Goal: Information Seeking & Learning: Learn about a topic

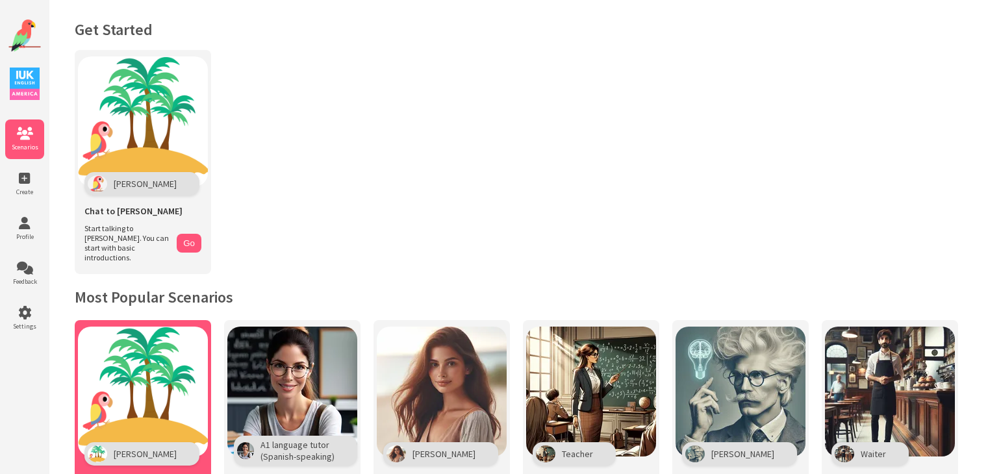
scroll to position [130, 0]
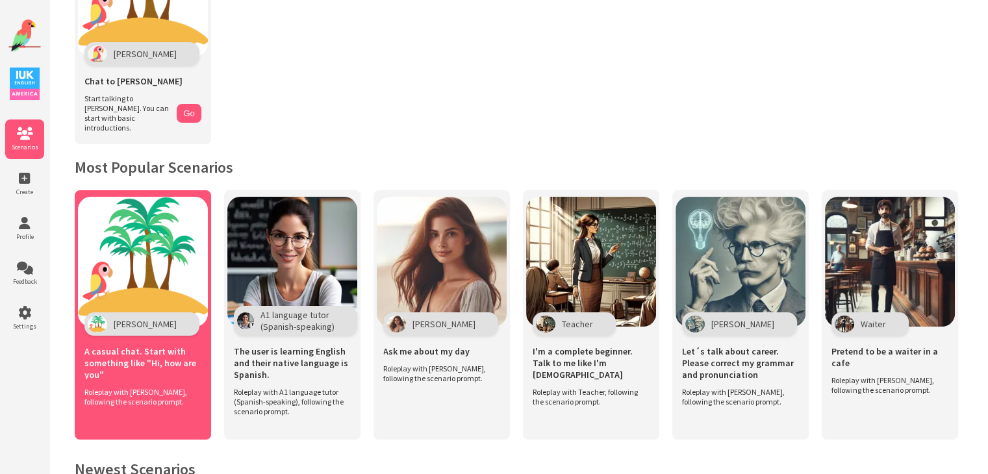
click at [181, 251] on img at bounding box center [143, 262] width 130 height 130
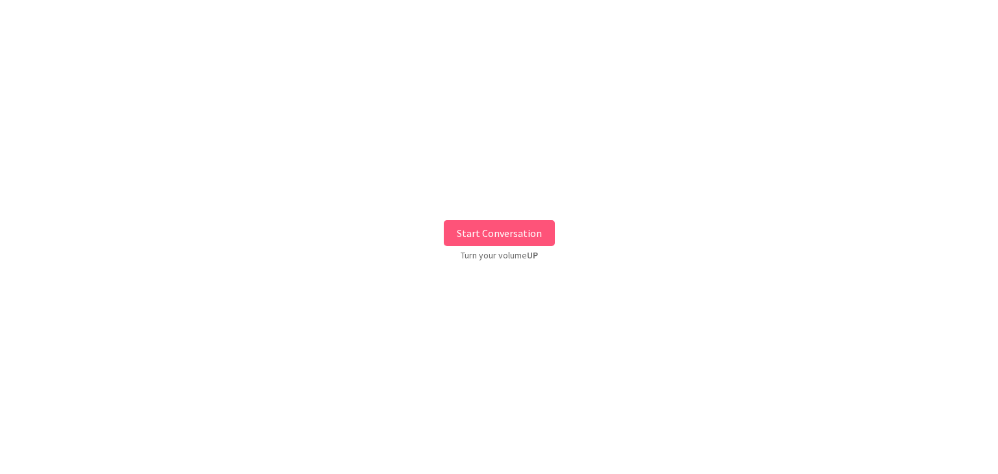
click at [478, 234] on button "Start Conversation" at bounding box center [499, 233] width 111 height 26
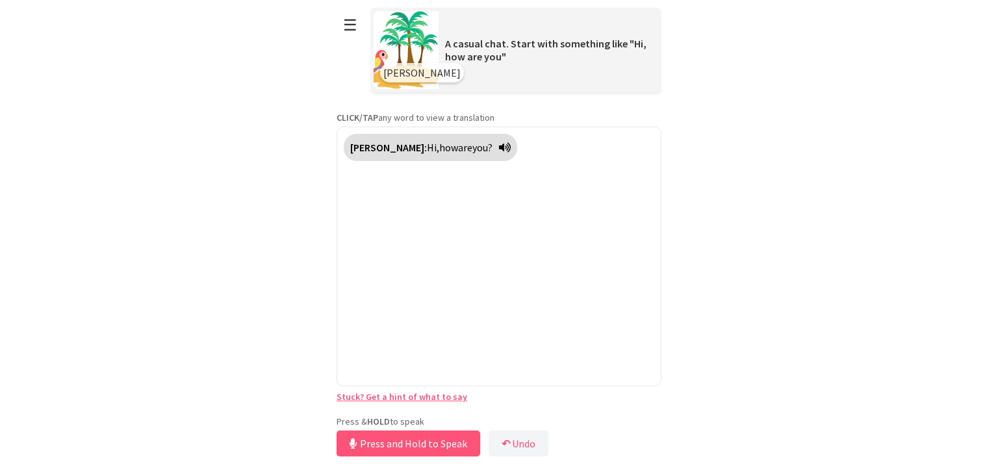
drag, startPoint x: 425, startPoint y: 417, endPoint x: 416, endPoint y: 440, distance: 25.1
click at [416, 440] on button "Press and Hold to Speak" at bounding box center [409, 444] width 144 height 26
click at [413, 439] on button "Release to Stop Speaking" at bounding box center [407, 444] width 140 height 26
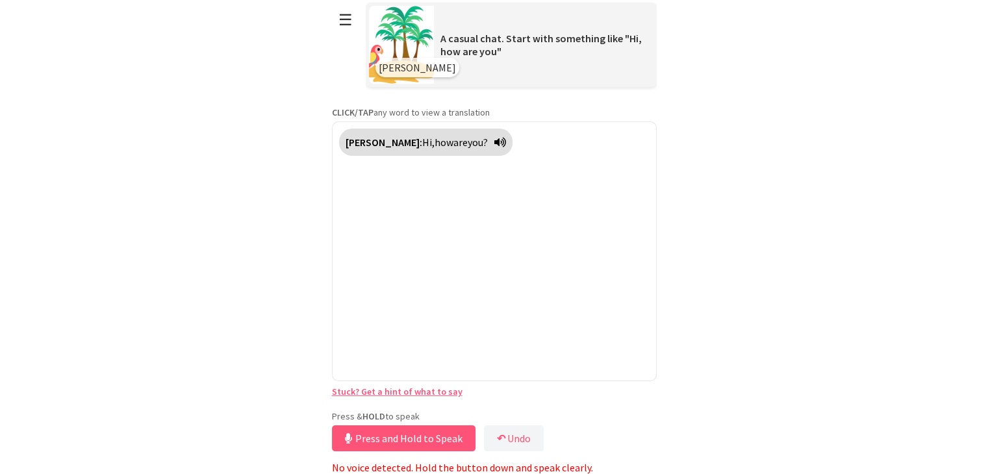
drag, startPoint x: 417, startPoint y: 435, endPoint x: 348, endPoint y: 437, distance: 68.9
click at [452, 393] on link "Stuck? Get a hint of what to say" at bounding box center [397, 392] width 131 height 12
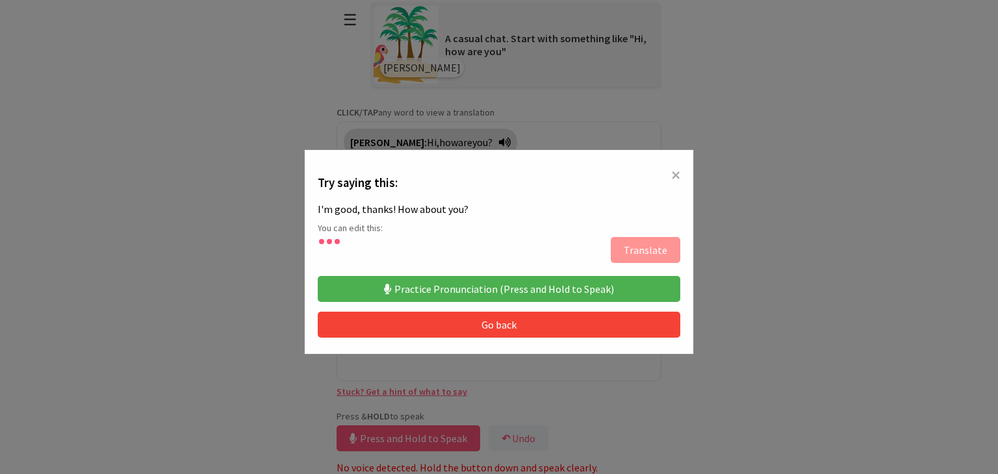
click at [479, 281] on button "Practice Pronunciation (Press and Hold to Speak)" at bounding box center [499, 289] width 363 height 26
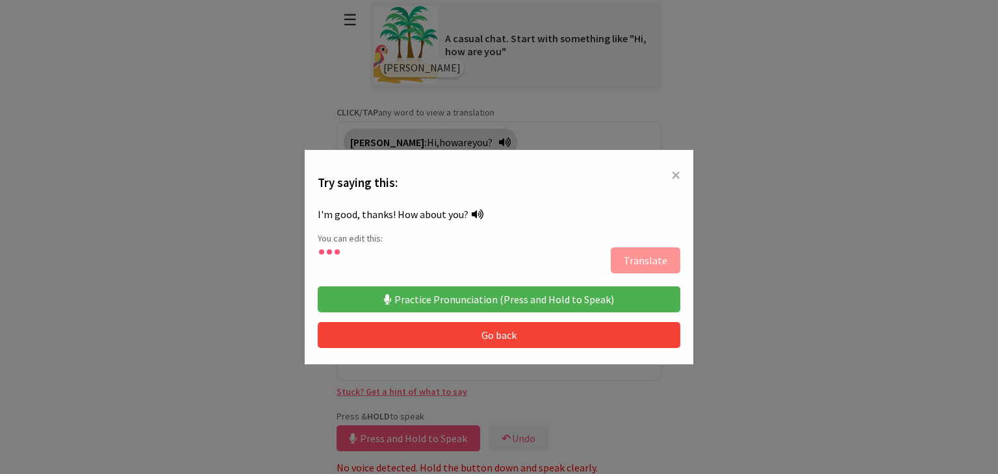
click at [479, 281] on div "× Try saying this: I'm good, thanks! How about you? You can edit this: Translat…" at bounding box center [499, 256] width 390 height 215
click at [479, 294] on button "Practice Pronunciation (Press and Hold to Speak)" at bounding box center [499, 300] width 363 height 26
click at [491, 335] on button "Go back" at bounding box center [499, 335] width 363 height 26
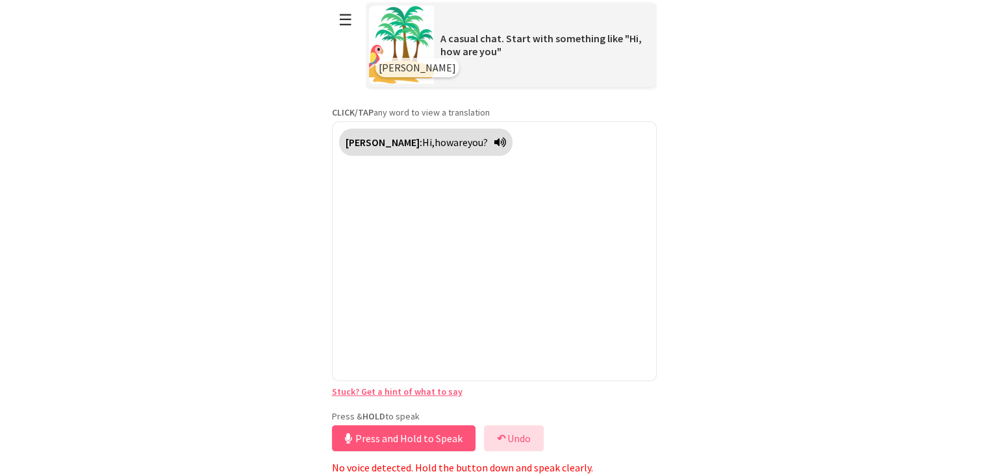
click at [515, 437] on button "↶ Undo" at bounding box center [514, 439] width 60 height 26
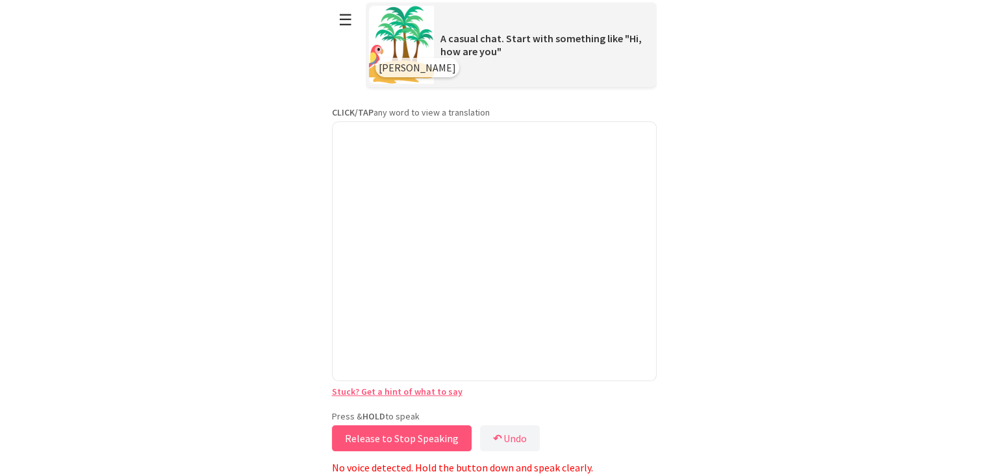
click at [431, 435] on button "Release to Stop Speaking" at bounding box center [402, 439] width 140 height 26
click at [393, 437] on button "Release to Stop Speaking" at bounding box center [402, 439] width 140 height 26
click at [892, 142] on html "**********" at bounding box center [494, 232] width 988 height 474
